Goal: Book appointment/travel/reservation

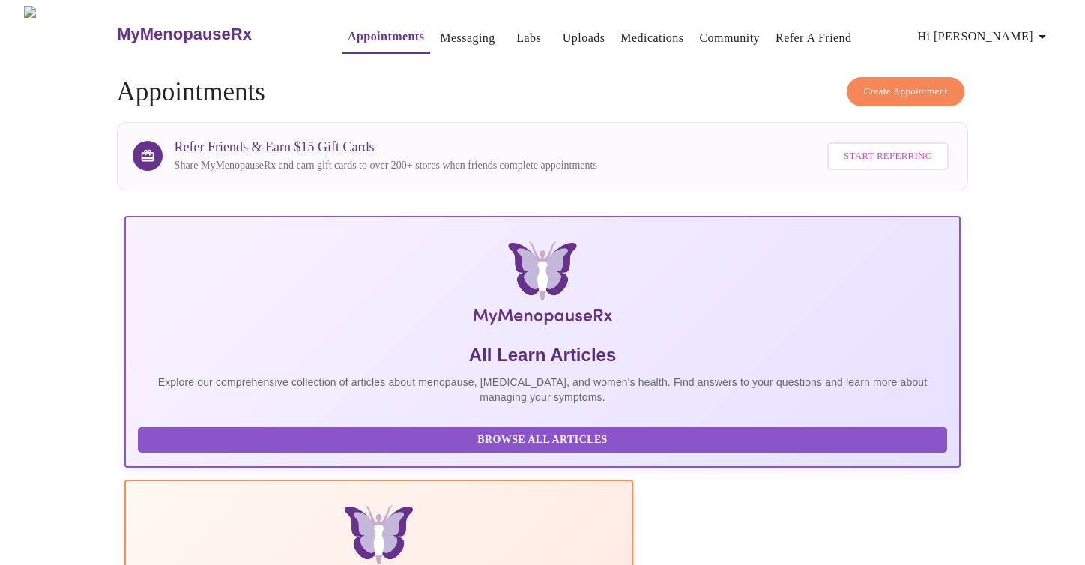
scroll to position [253, 0]
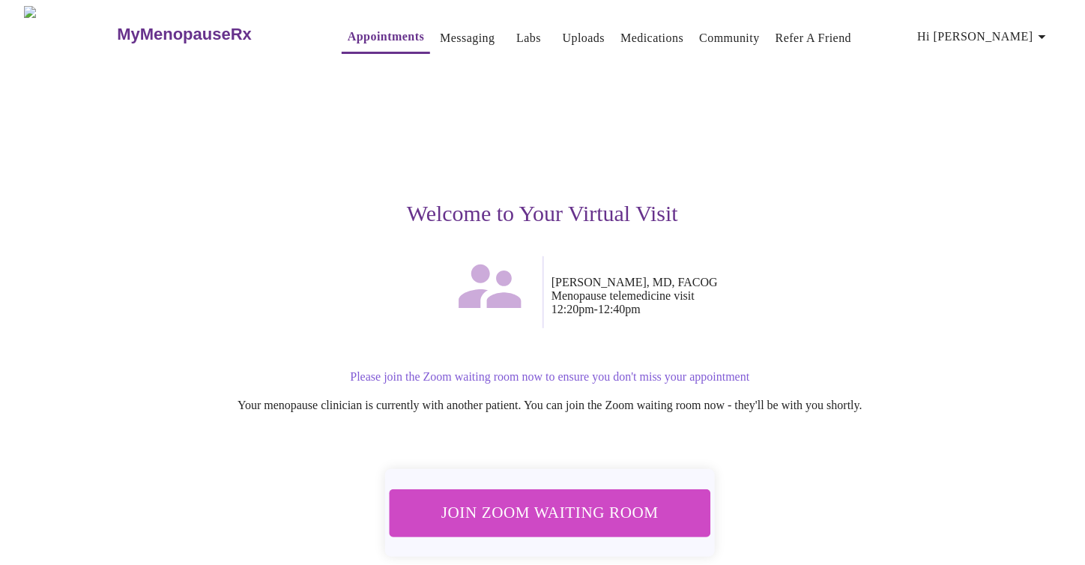
click at [564, 504] on span "Join Zoom Waiting Room" at bounding box center [549, 513] width 289 height 28
